Goal: Navigation & Orientation: Find specific page/section

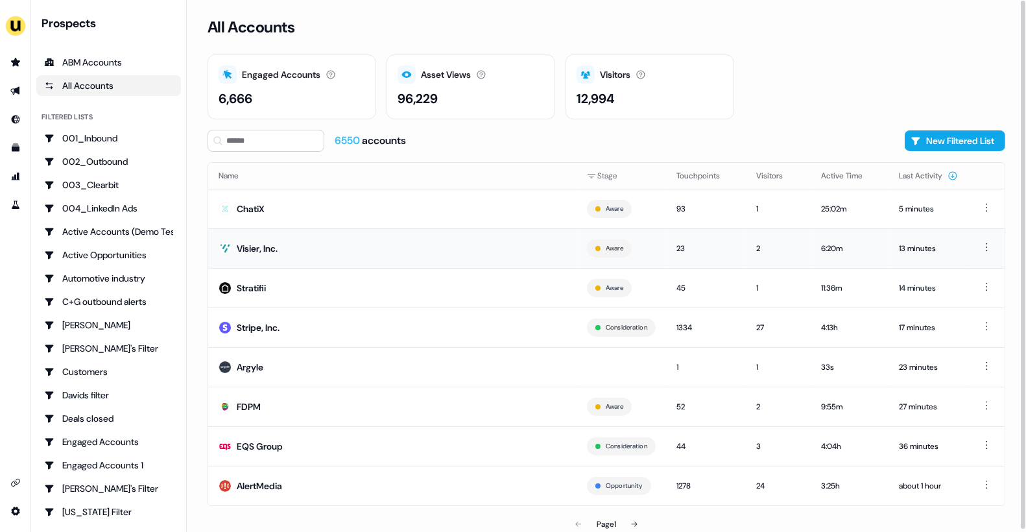
click at [377, 255] on td "Visier, Inc." at bounding box center [392, 248] width 368 height 40
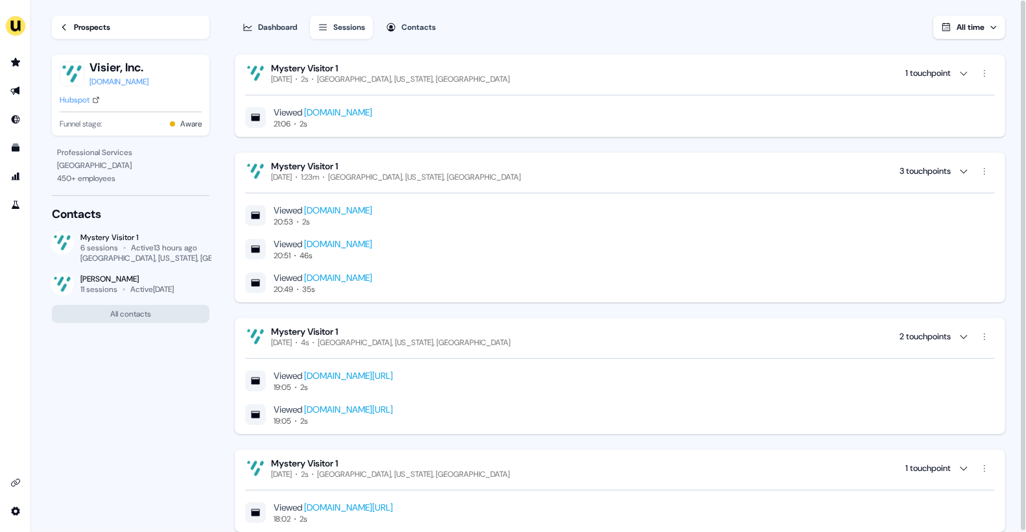
click at [82, 21] on div "Prospects" at bounding box center [92, 27] width 36 height 13
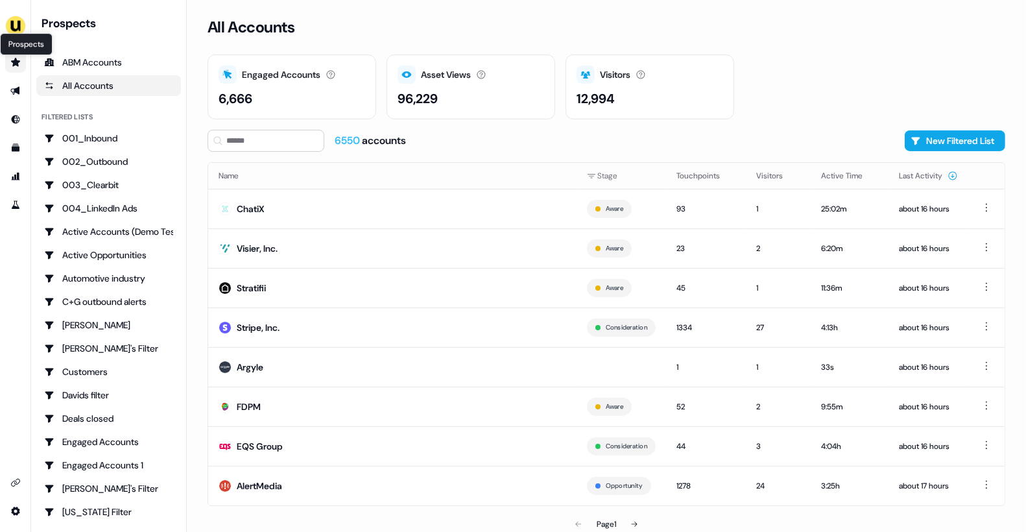
click at [15, 61] on icon "Go to prospects" at bounding box center [15, 62] width 9 height 8
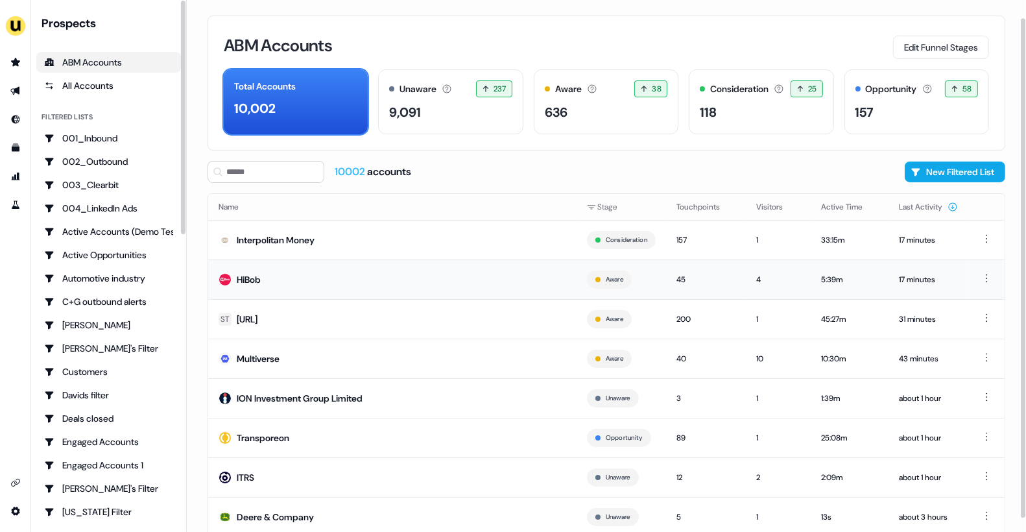
scroll to position [33, 0]
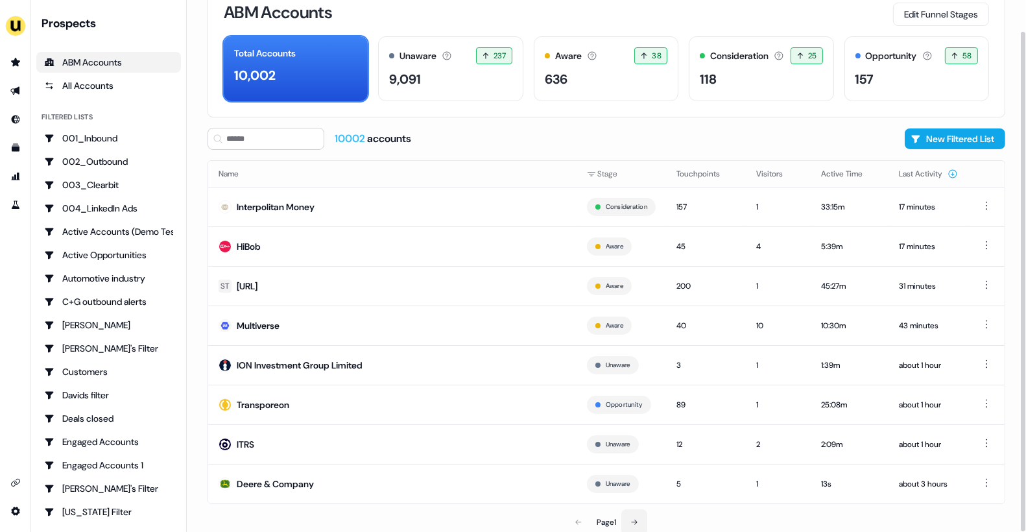
click at [636, 514] on button at bounding box center [635, 522] width 26 height 26
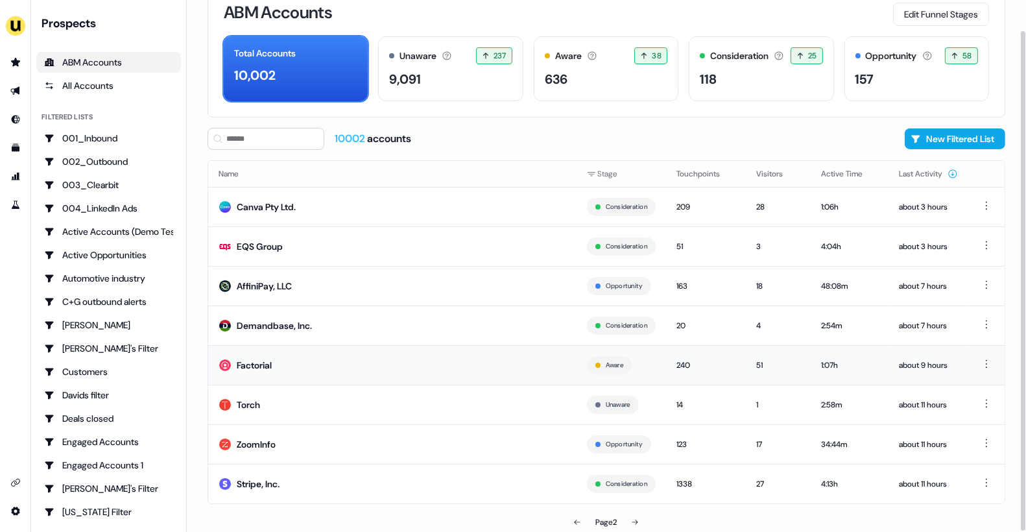
scroll to position [32, 0]
click at [579, 519] on icon at bounding box center [577, 523] width 8 height 8
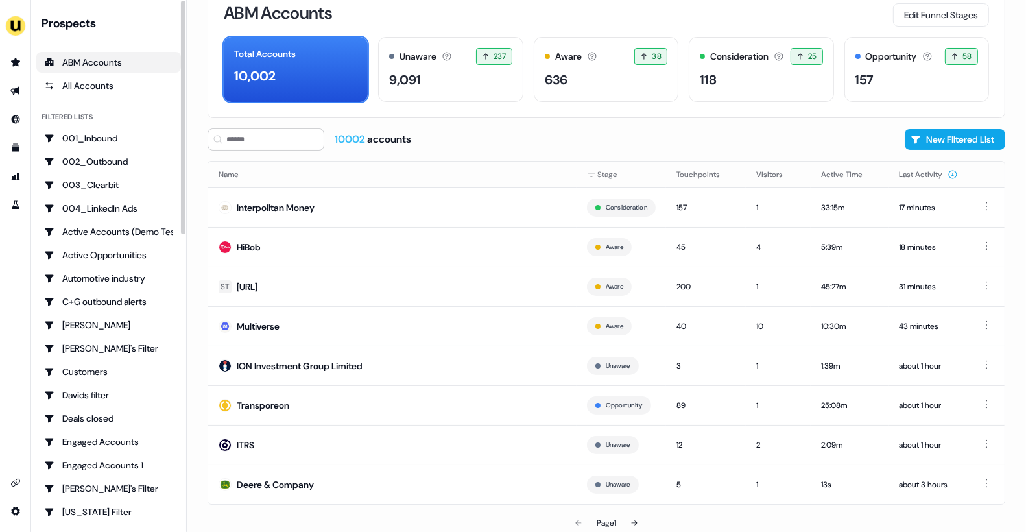
click at [90, 66] on div "ABM Accounts" at bounding box center [108, 62] width 129 height 13
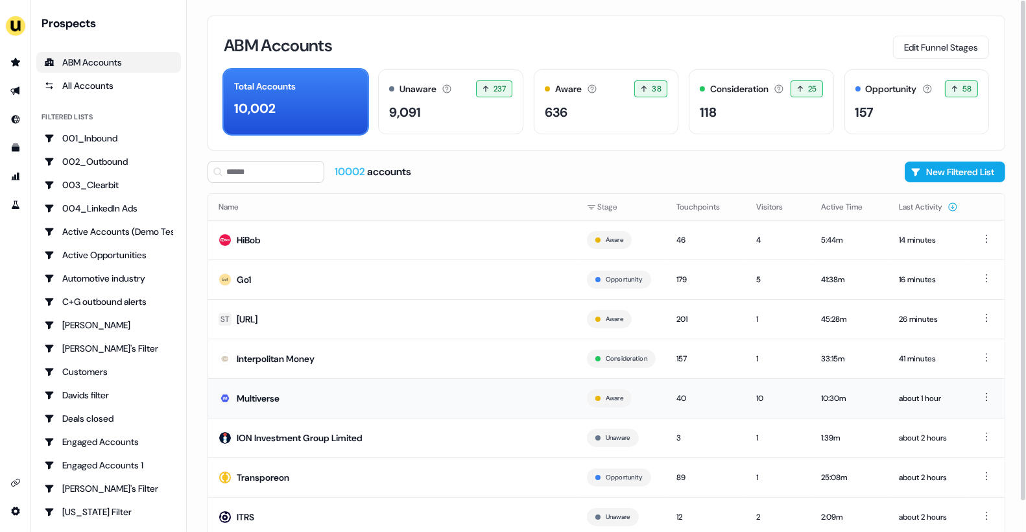
click at [303, 402] on td "Multiverse" at bounding box center [392, 398] width 368 height 40
click at [12, 94] on icon "Go to outbound experience" at bounding box center [15, 91] width 10 height 10
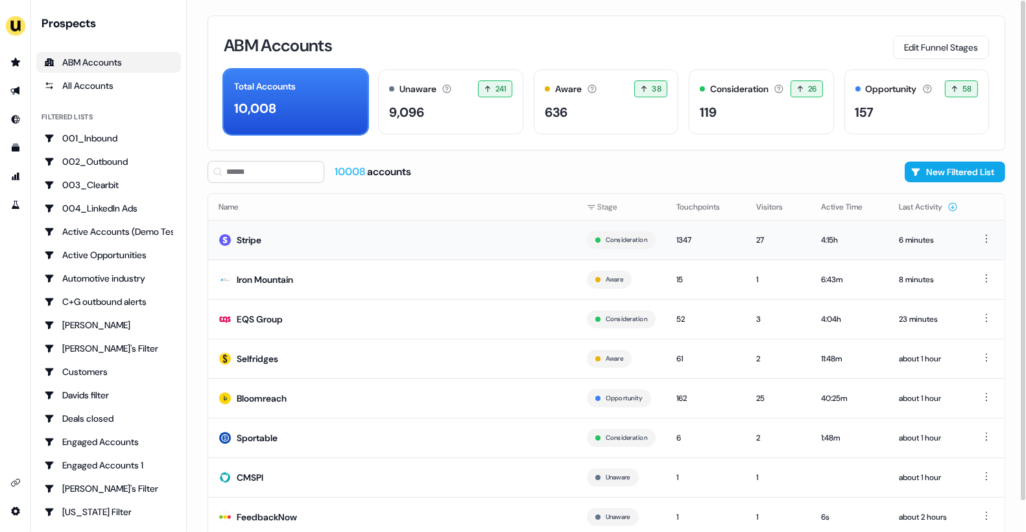
click at [566, 220] on td "Stripe" at bounding box center [392, 240] width 368 height 40
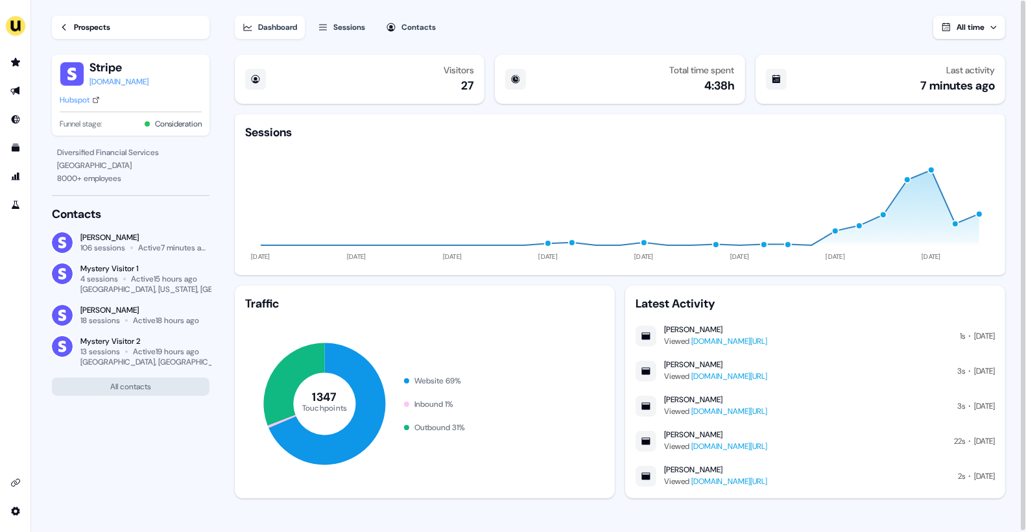
scroll to position [1, 0]
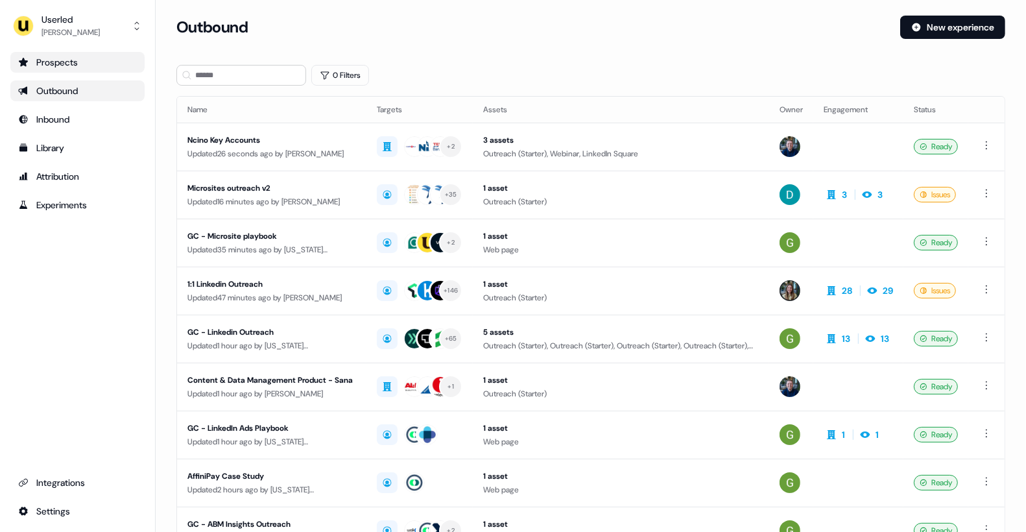
click at [77, 63] on div "Prospects" at bounding box center [77, 62] width 119 height 13
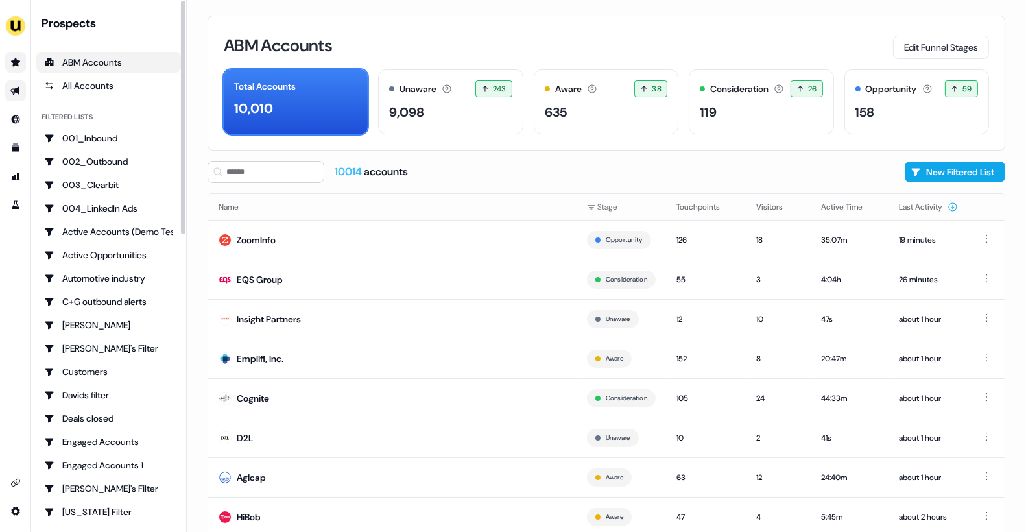
click at [11, 96] on link "Go to outbound experience" at bounding box center [15, 90] width 21 height 21
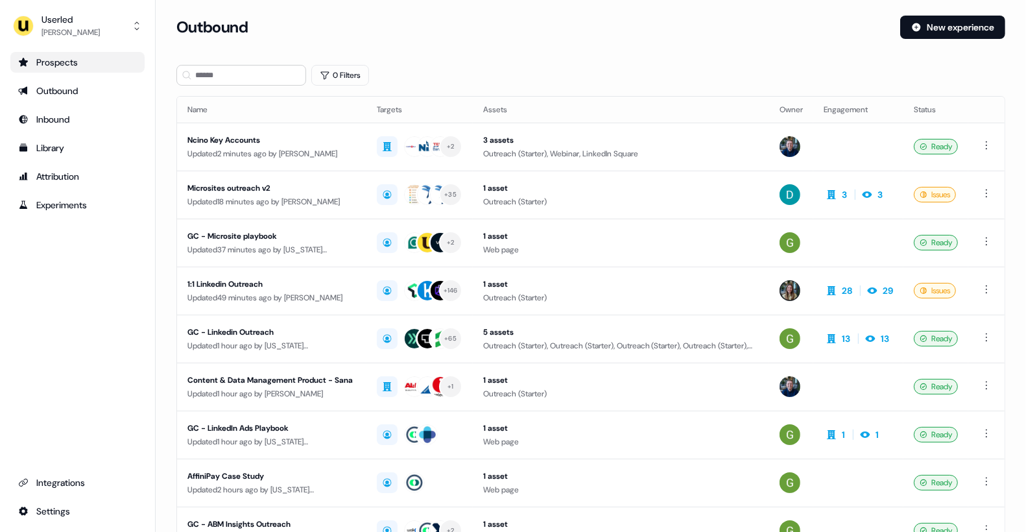
click at [76, 68] on link "Prospects" at bounding box center [77, 62] width 134 height 21
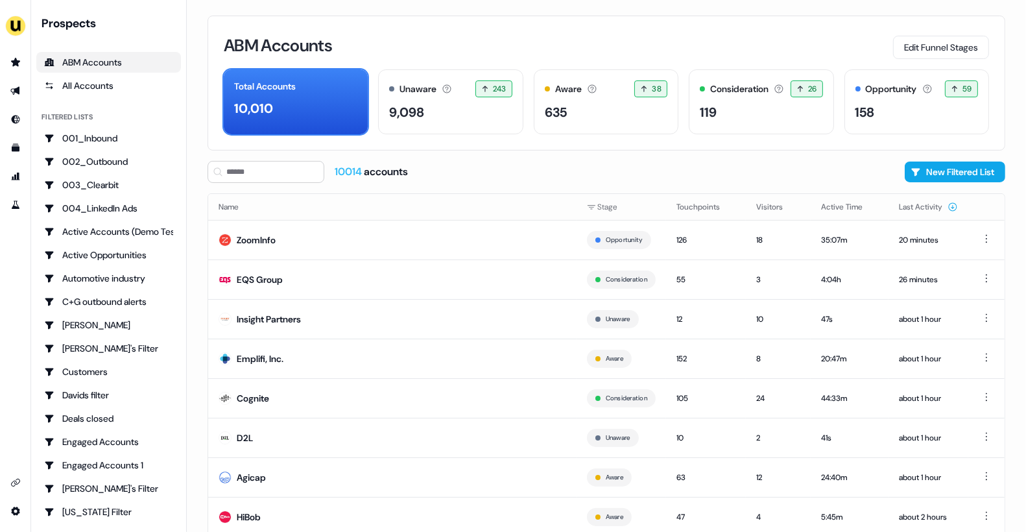
scroll to position [33, 0]
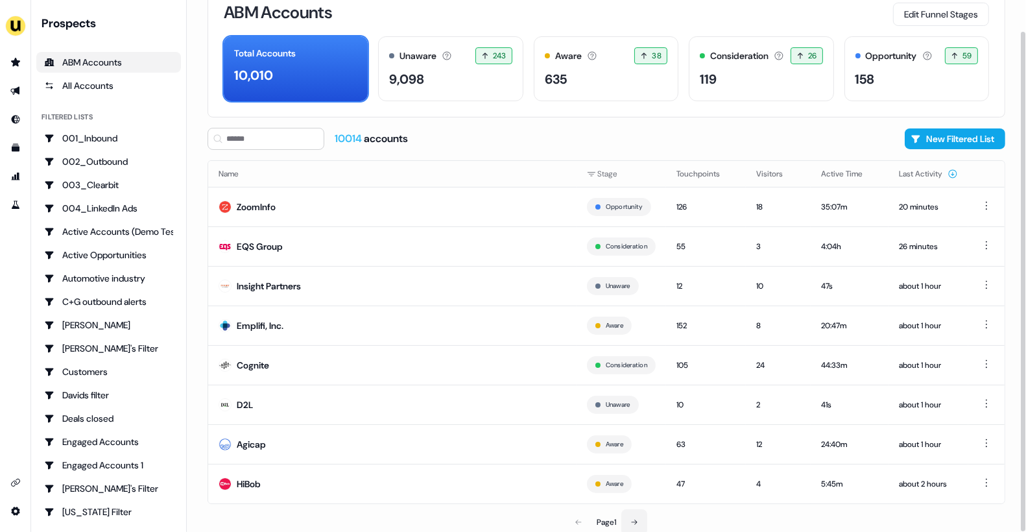
click at [636, 518] on icon at bounding box center [635, 522] width 8 height 8
